Goal: Go to known website: Go to known website

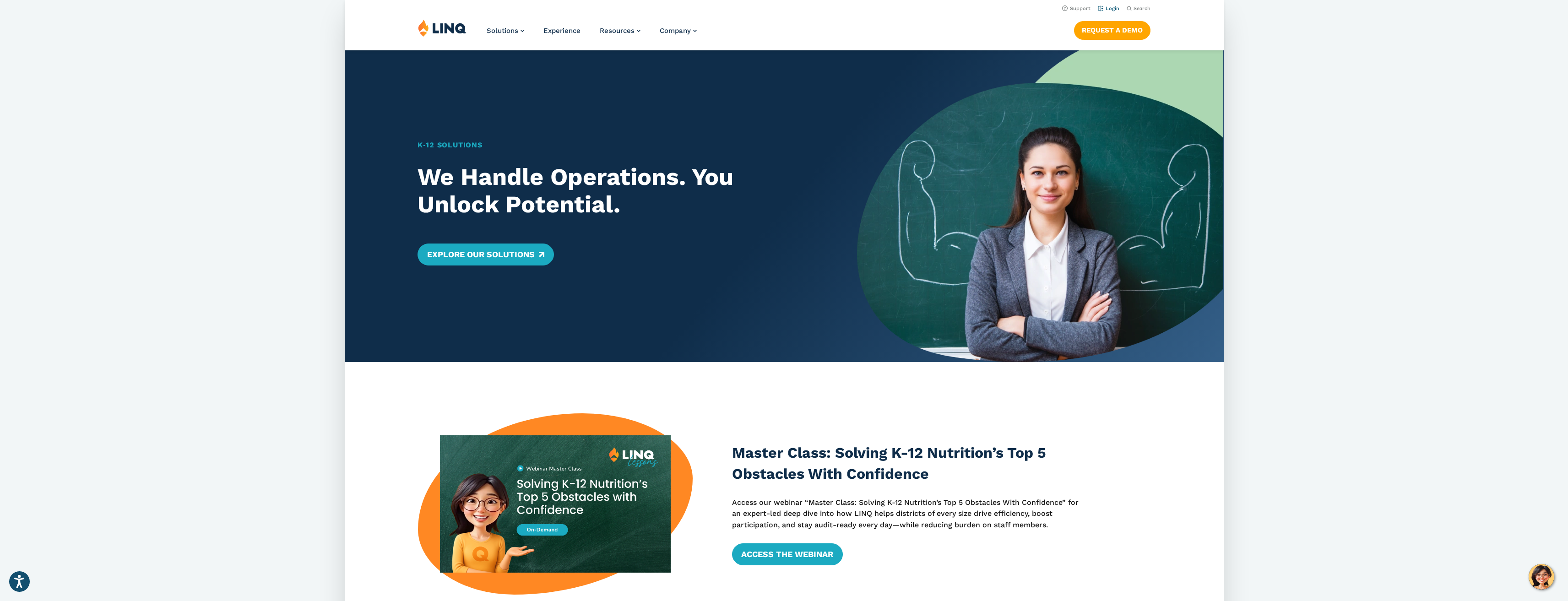
click at [1110, 7] on link "Login" at bounding box center [1108, 9] width 21 height 6
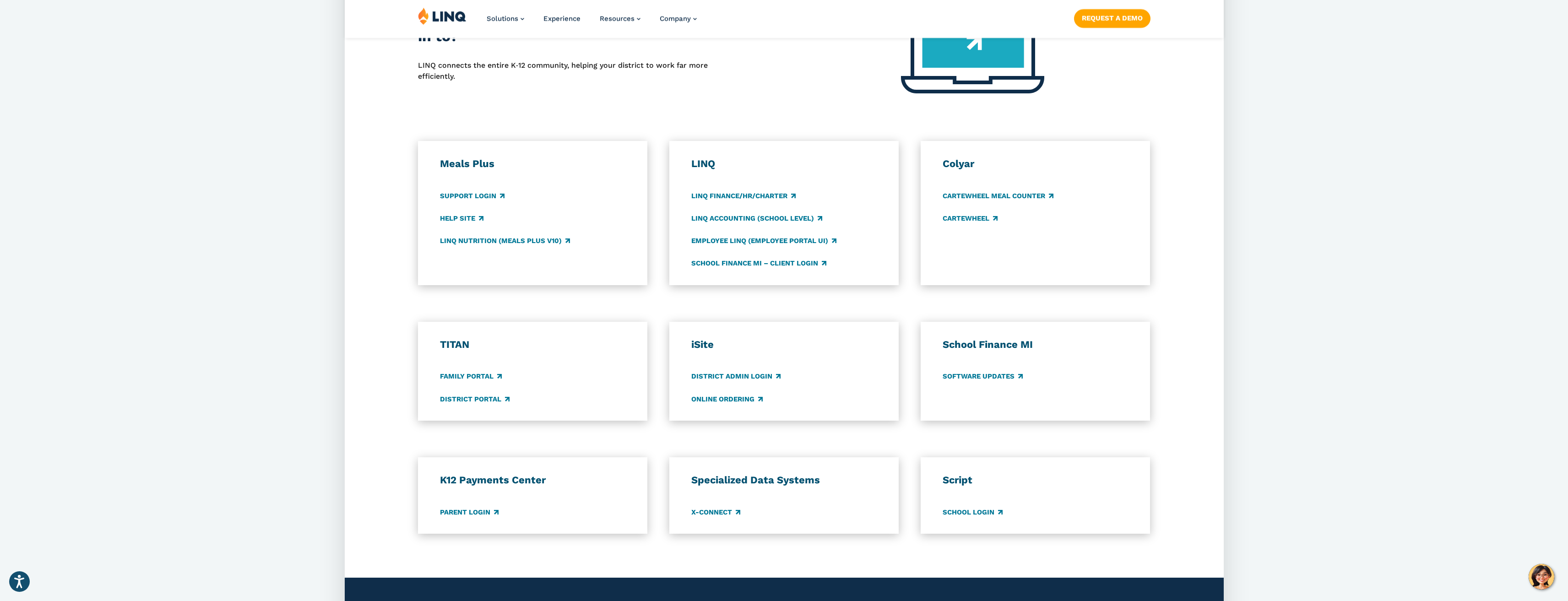
scroll to position [412, 0]
click at [481, 396] on link "District Portal" at bounding box center [475, 398] width 69 height 10
